Goal: Contribute content: Add original content to the website for others to see

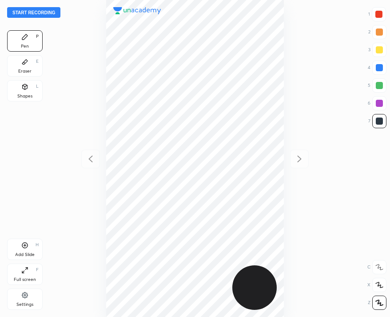
scroll to position [317, 248]
click at [42, 10] on button "Start recording" at bounding box center [33, 12] width 53 height 11
click at [18, 6] on div "End recording 1 2 3 4 5 6 7 R O A L C X Z Erase all C X Z Pen P Eraser E Shapes…" at bounding box center [195, 158] width 390 height 317
click at [19, 14] on button "End recording" at bounding box center [31, 12] width 49 height 11
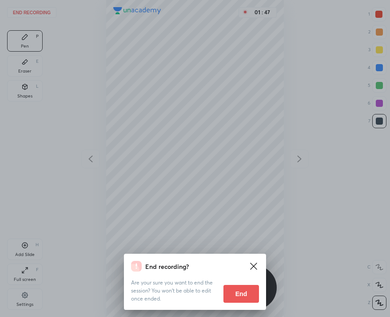
click at [240, 297] on button "End" at bounding box center [242, 294] width 36 height 18
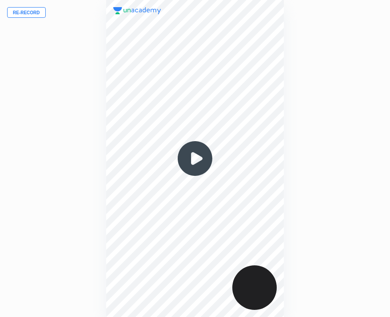
click at [17, 8] on button "Re-record" at bounding box center [26, 12] width 39 height 11
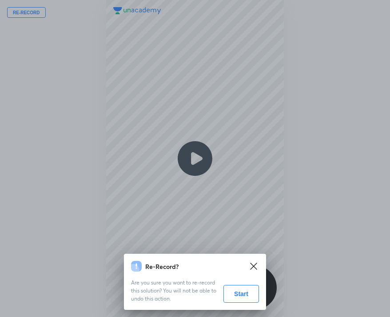
click at [237, 289] on button "Start" at bounding box center [242, 294] width 36 height 18
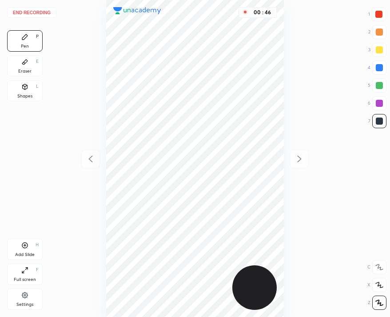
click at [288, 131] on div "00 : 46" at bounding box center [195, 158] width 248 height 317
click at [28, 11] on button "End recording" at bounding box center [31, 12] width 49 height 11
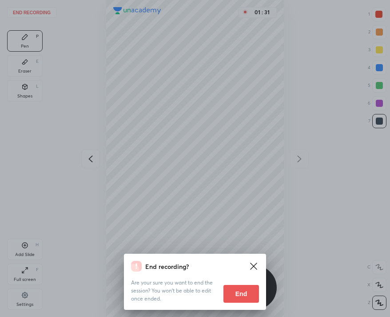
click at [236, 298] on button "End" at bounding box center [242, 294] width 36 height 18
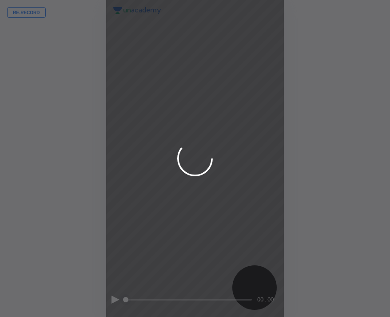
click at [32, 12] on div at bounding box center [195, 158] width 390 height 317
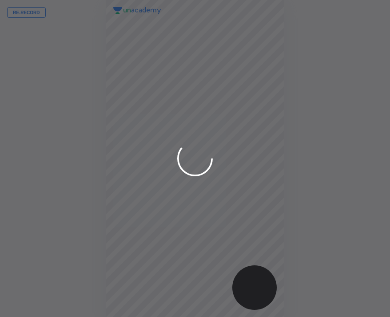
click at [32, 12] on div at bounding box center [195, 158] width 390 height 317
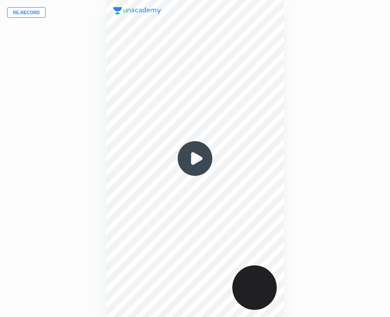
click at [35, 12] on button "Re-record" at bounding box center [26, 12] width 39 height 11
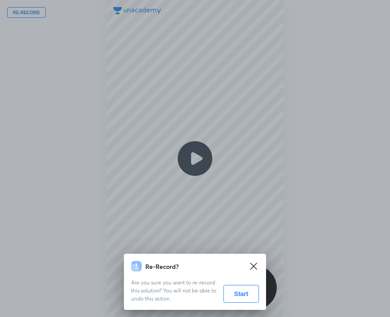
click at [239, 295] on button "Start" at bounding box center [242, 294] width 36 height 18
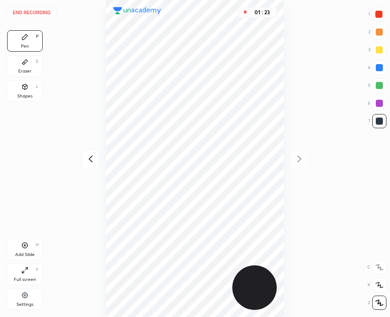
drag, startPoint x: 25, startPoint y: 248, endPoint x: 95, endPoint y: 152, distance: 118.7
click at [25, 248] on icon at bounding box center [25, 245] width 6 height 6
click at [42, 14] on button "End recording" at bounding box center [31, 12] width 49 height 11
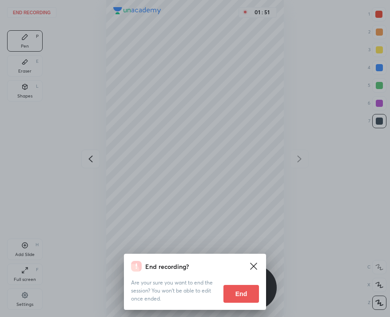
click at [235, 289] on button "End" at bounding box center [242, 294] width 36 height 18
